Goal: Information Seeking & Learning: Learn about a topic

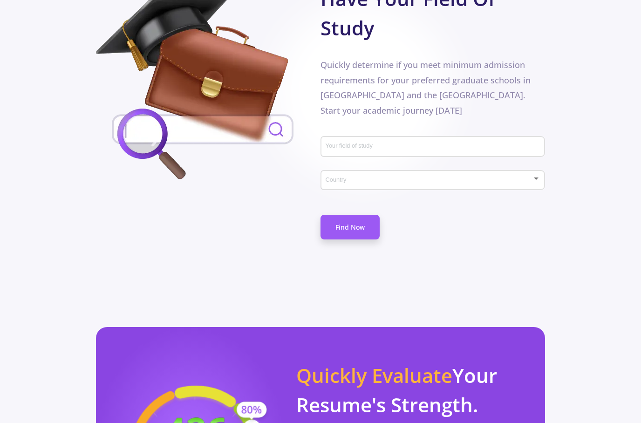
scroll to position [445, 0]
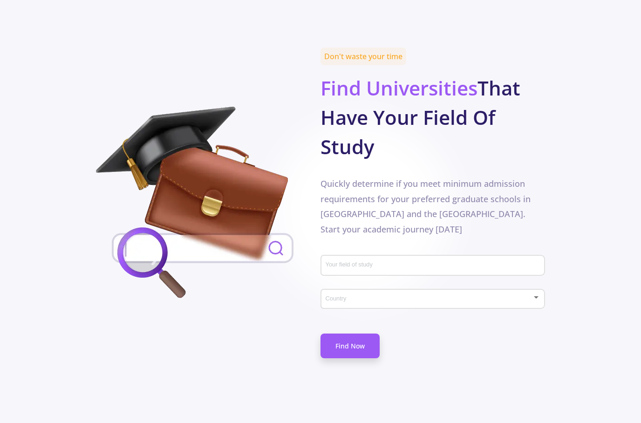
click at [449, 262] on input "Your field of study" at bounding box center [433, 266] width 217 height 8
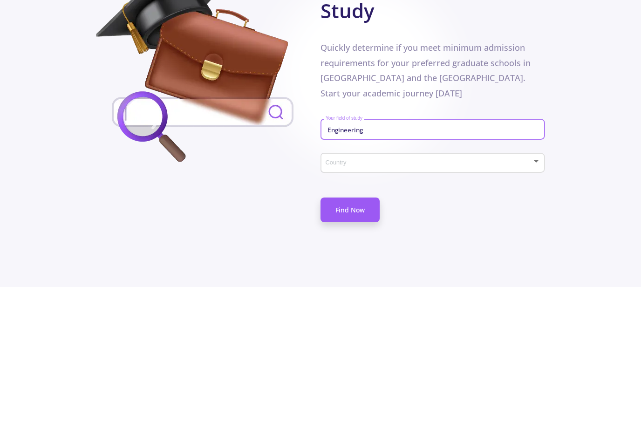
type input "Engineering"
click at [446, 296] on span at bounding box center [429, 299] width 204 height 7
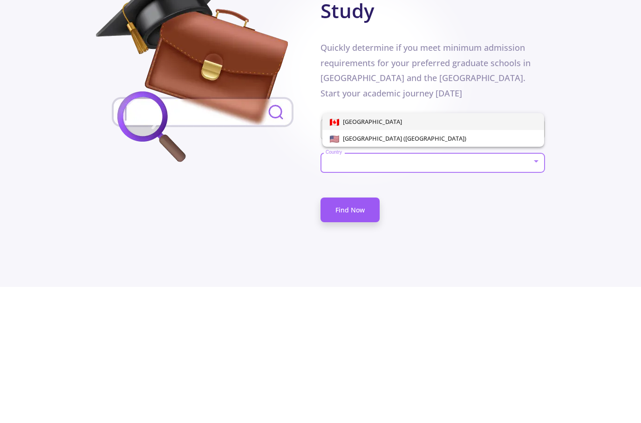
scroll to position [581, 0]
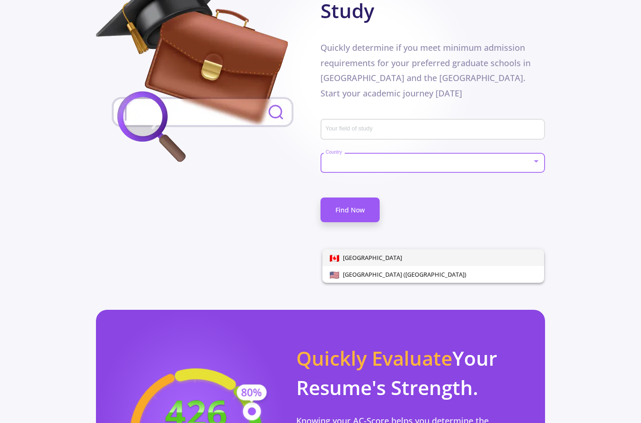
click at [526, 117] on div at bounding box center [320, 211] width 641 height 423
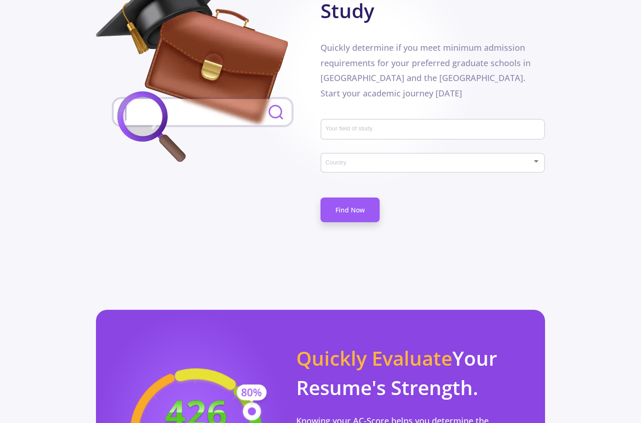
click at [532, 160] on div at bounding box center [432, 163] width 215 height 7
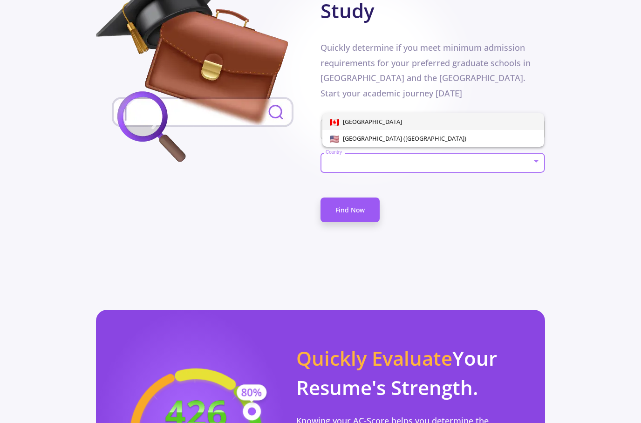
click at [482, 191] on div at bounding box center [320, 211] width 641 height 423
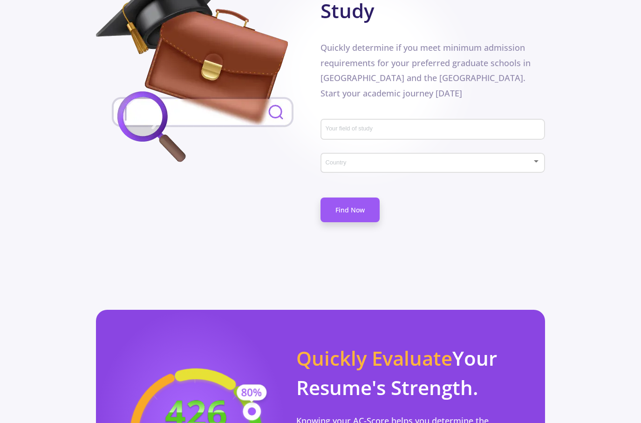
click at [356, 197] on link "Find Now" at bounding box center [349, 209] width 59 height 25
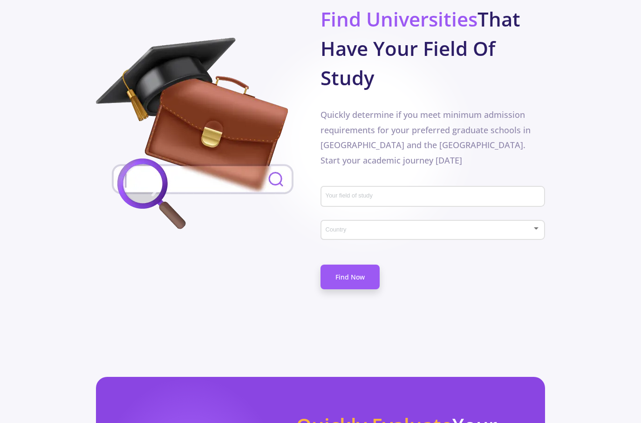
scroll to position [514, 0]
click at [502, 227] on div at bounding box center [428, 230] width 207 height 7
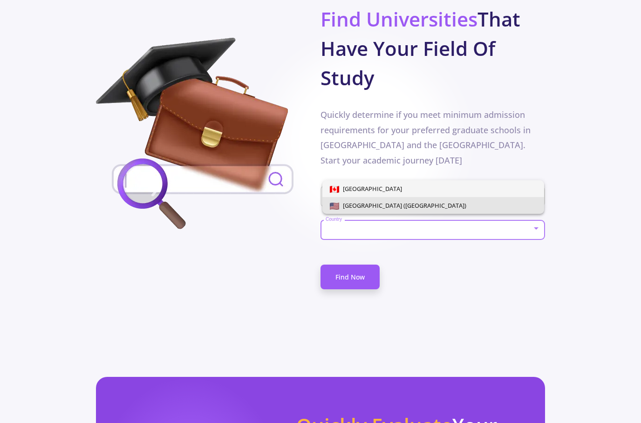
click at [515, 207] on span "[GEOGRAPHIC_DATA] ([GEOGRAPHIC_DATA])" at bounding box center [433, 205] width 207 height 17
